Goal: Complete application form: Complete application form

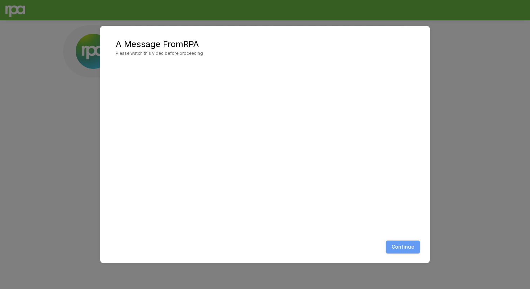
click at [410, 246] on button "Continue" at bounding box center [403, 246] width 34 height 13
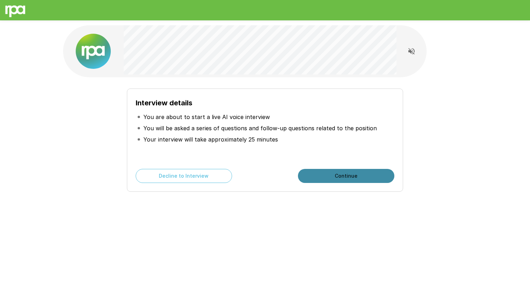
click at [375, 175] on button "Continue" at bounding box center [346, 176] width 96 height 14
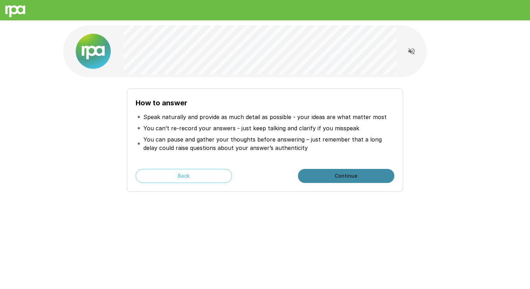
click at [375, 175] on button "Continue" at bounding box center [346, 176] width 96 height 14
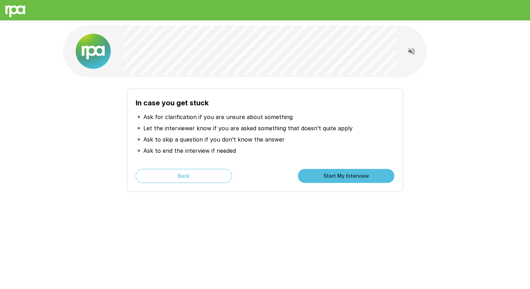
click at [375, 175] on button "Start My Interview" at bounding box center [346, 176] width 96 height 14
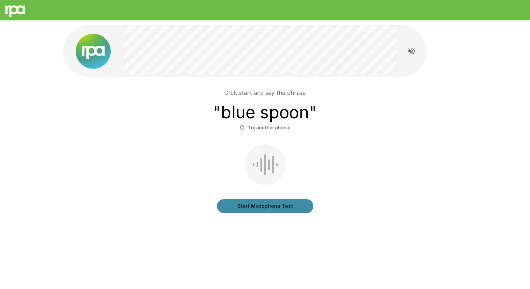
click at [281, 207] on button "Start Microphone Test" at bounding box center [265, 206] width 96 height 14
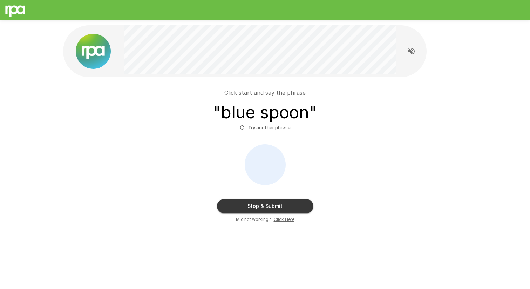
click at [291, 210] on button "Stop & Submit" at bounding box center [265, 206] width 96 height 14
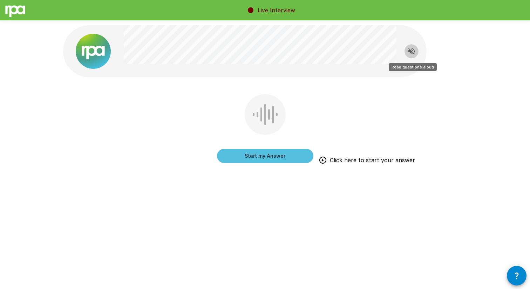
click at [411, 50] on icon "Read questions aloud" at bounding box center [412, 51] width 6 height 6
click at [411, 49] on icon "Stop reading questions aloud" at bounding box center [411, 51] width 8 height 8
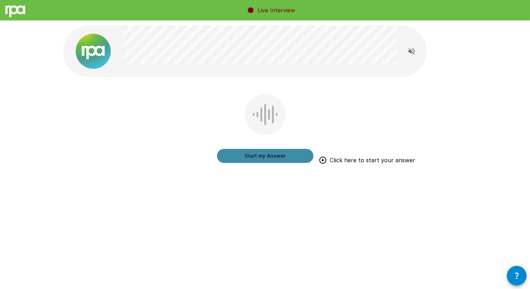
click at [285, 157] on button "Start my Answer" at bounding box center [265, 156] width 96 height 14
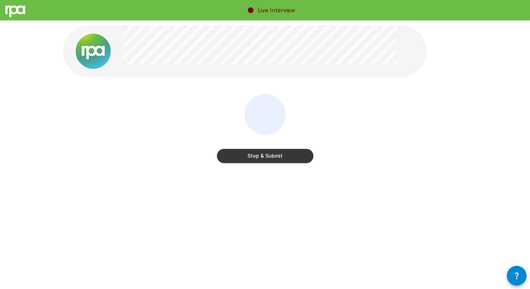
click at [285, 158] on button "Stop & Submit" at bounding box center [265, 156] width 96 height 14
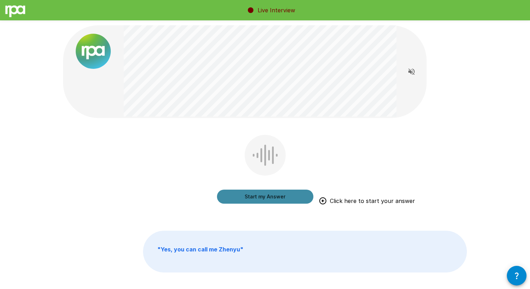
click at [271, 200] on button "Start my Answer" at bounding box center [265, 196] width 96 height 14
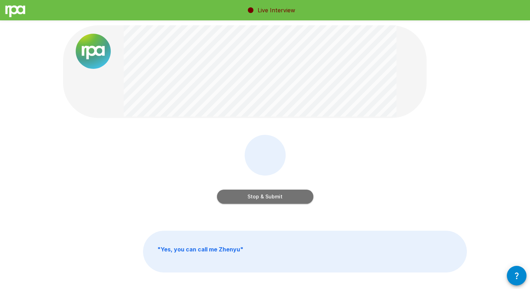
click at [271, 200] on button "Stop & Submit" at bounding box center [265, 196] width 96 height 14
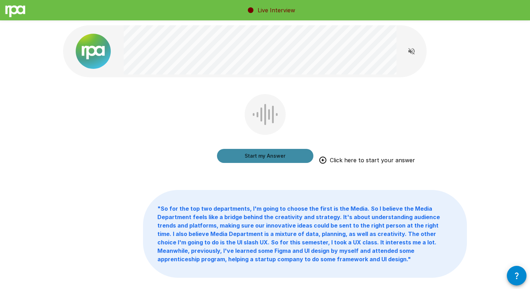
click at [277, 158] on button "Start my Answer" at bounding box center [265, 156] width 96 height 14
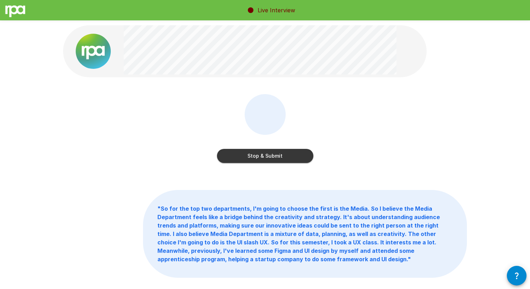
click at [277, 158] on button "Stop & Submit" at bounding box center [265, 156] width 96 height 14
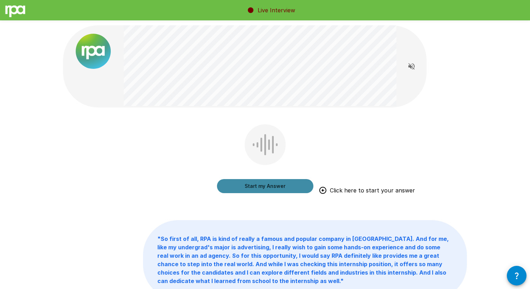
click at [278, 191] on button "Start my Answer" at bounding box center [265, 186] width 96 height 14
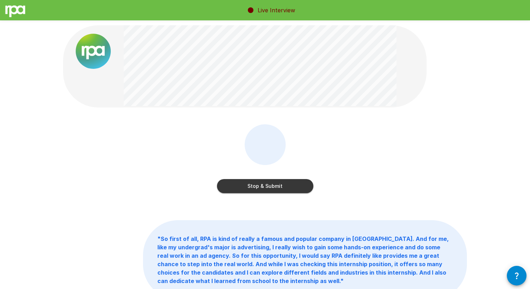
click at [278, 191] on button "Stop & Submit" at bounding box center [265, 186] width 96 height 14
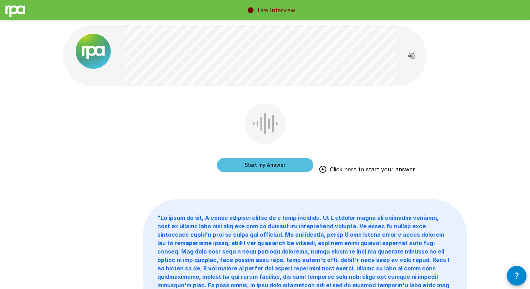
click at [285, 168] on button "Start my Answer" at bounding box center [265, 165] width 96 height 14
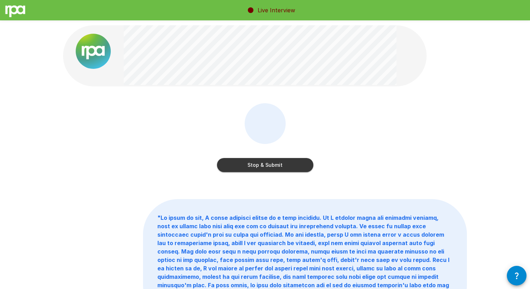
click at [285, 169] on button "Stop & Submit" at bounding box center [265, 165] width 96 height 14
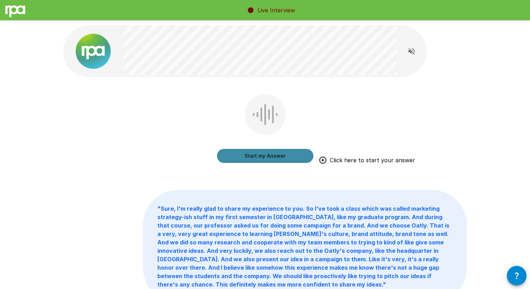
click at [277, 160] on button "Start my Answer" at bounding box center [265, 156] width 96 height 14
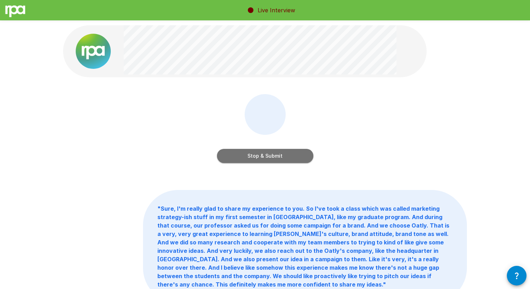
click at [277, 160] on button "Stop & Submit" at bounding box center [265, 156] width 96 height 14
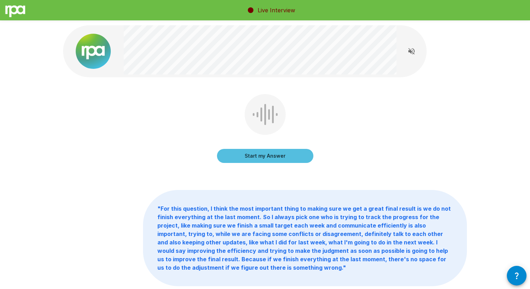
click at [284, 156] on button "Start my Answer" at bounding box center [265, 156] width 96 height 14
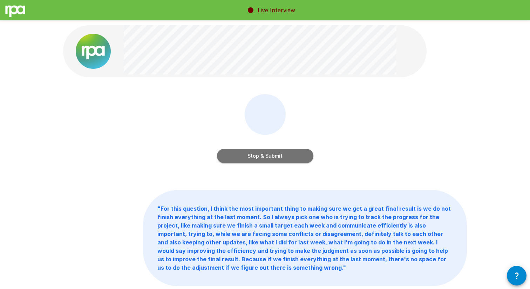
click at [284, 156] on button "Stop & Submit" at bounding box center [265, 156] width 96 height 14
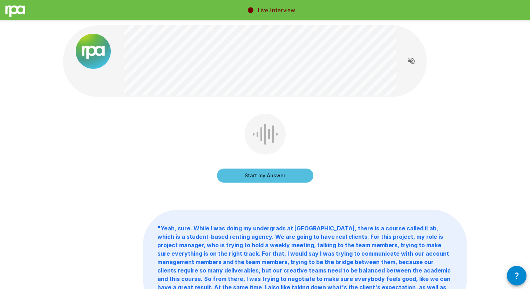
click at [274, 176] on button "Start my Answer" at bounding box center [265, 175] width 96 height 14
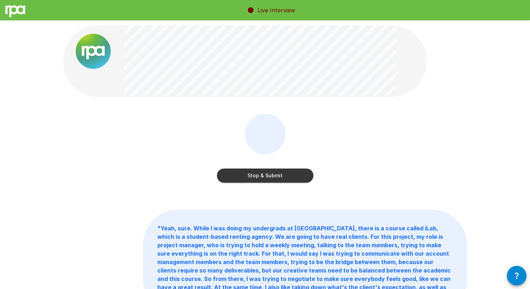
click at [274, 176] on button "Stop & Submit" at bounding box center [265, 175] width 96 height 14
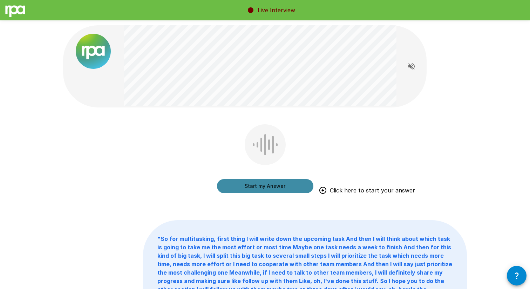
click at [272, 191] on button "Start my Answer" at bounding box center [265, 186] width 96 height 14
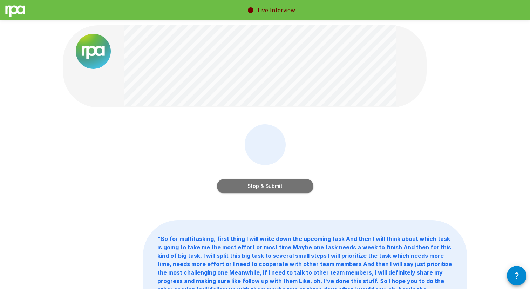
click at [269, 189] on button "Stop & Submit" at bounding box center [265, 186] width 96 height 14
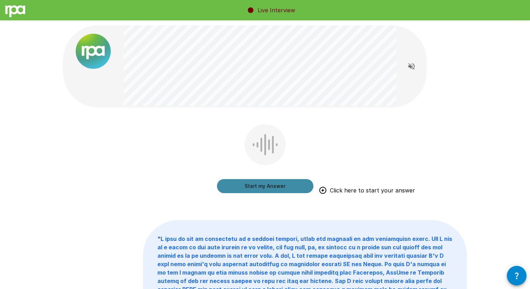
click at [236, 188] on button "Start my Answer" at bounding box center [265, 186] width 96 height 14
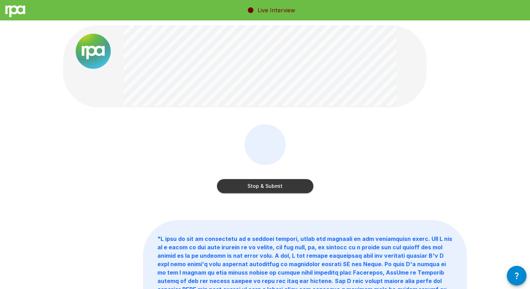
click at [250, 187] on button "Stop & Submit" at bounding box center [265, 186] width 96 height 14
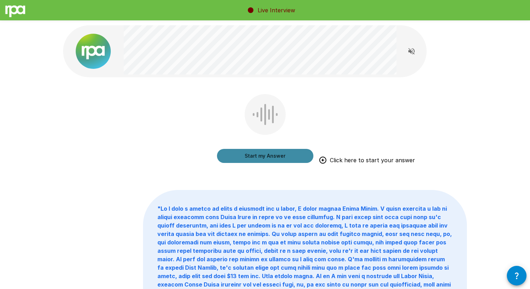
click at [281, 153] on button "Start my Answer" at bounding box center [265, 156] width 96 height 14
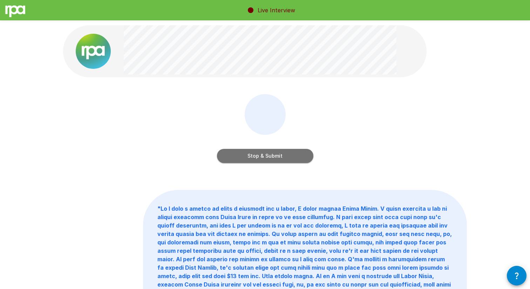
click at [281, 154] on button "Stop & Submit" at bounding box center [265, 156] width 96 height 14
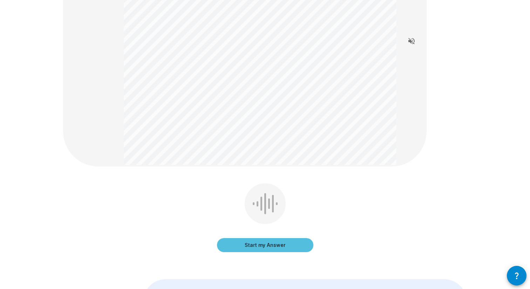
scroll to position [115, 0]
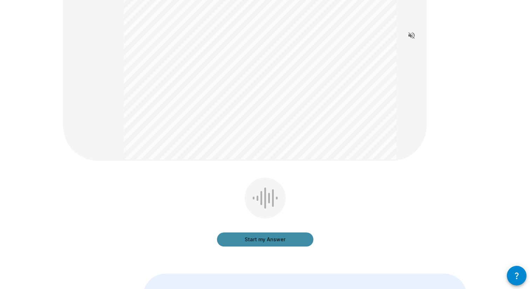
click at [285, 241] on button "Start my Answer" at bounding box center [265, 239] width 96 height 14
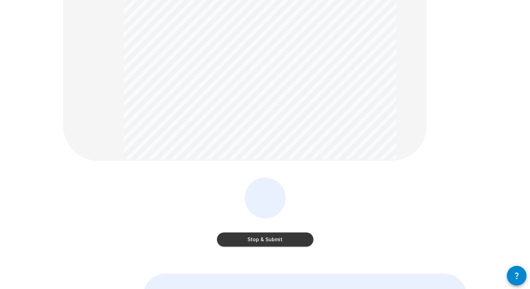
click at [285, 241] on button "Stop & Submit" at bounding box center [265, 239] width 96 height 14
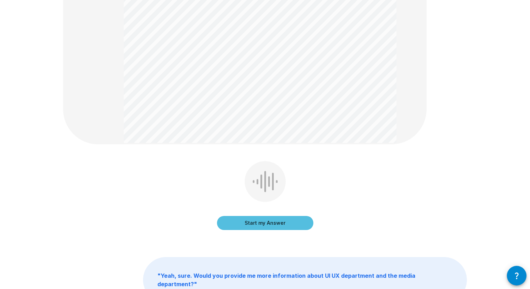
scroll to position [228, 0]
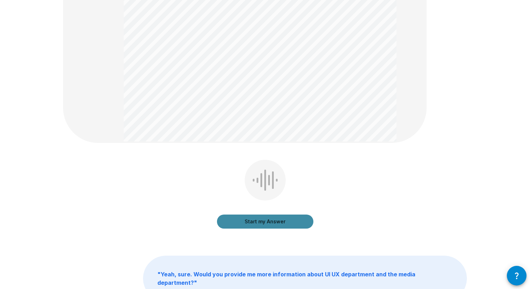
click at [288, 223] on button "Start my Answer" at bounding box center [265, 221] width 96 height 14
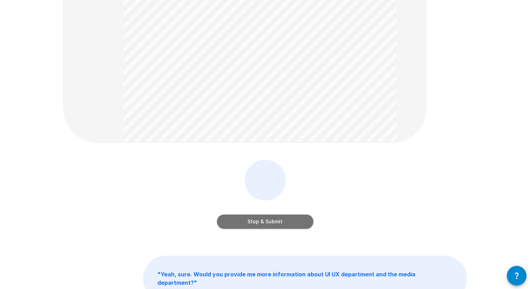
click at [288, 223] on button "Stop & Submit" at bounding box center [265, 221] width 96 height 14
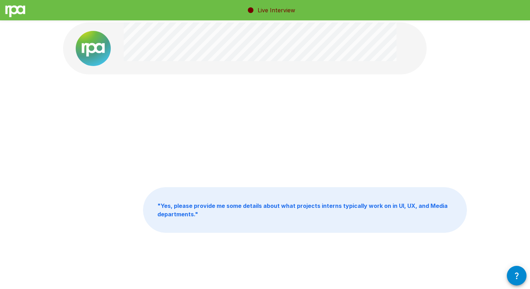
scroll to position [0, 0]
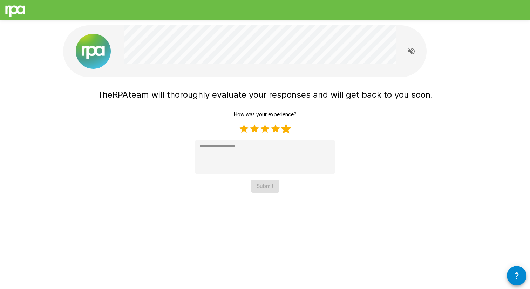
click at [287, 132] on label "5 Stars" at bounding box center [286, 128] width 11 height 11
type textarea "*"
click at [271, 188] on button "Submit" at bounding box center [265, 186] width 28 height 13
